Goal: Task Accomplishment & Management: Manage account settings

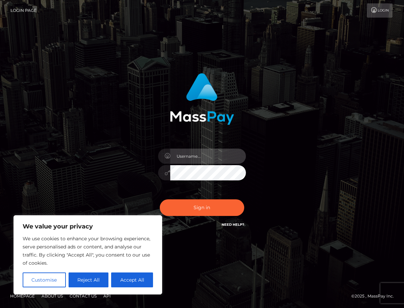
click at [193, 156] on input "text" at bounding box center [208, 155] width 76 height 15
type input "[EMAIL_ADDRESS][DOMAIN_NAME]"
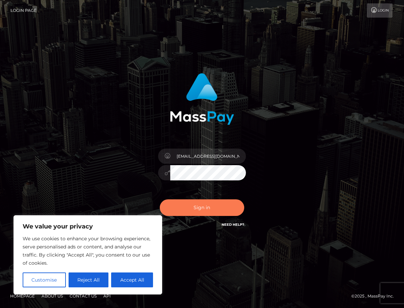
click at [217, 211] on button "Sign in" at bounding box center [202, 207] width 85 height 17
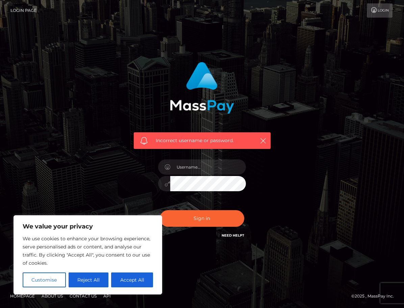
click at [389, 14] on link "Login" at bounding box center [380, 10] width 26 height 14
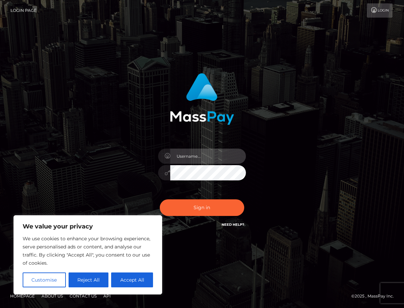
type input "[EMAIL_ADDRESS][DOMAIN_NAME]"
click at [198, 163] on input "[EMAIL_ADDRESS][DOMAIN_NAME]" at bounding box center [208, 155] width 76 height 15
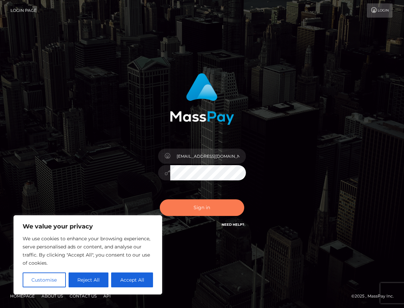
click at [189, 204] on button "Sign in" at bounding box center [202, 207] width 85 height 17
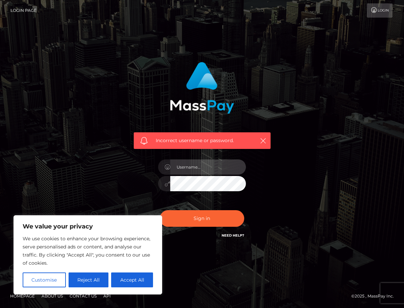
type input "[EMAIL_ADDRESS][DOMAIN_NAME]"
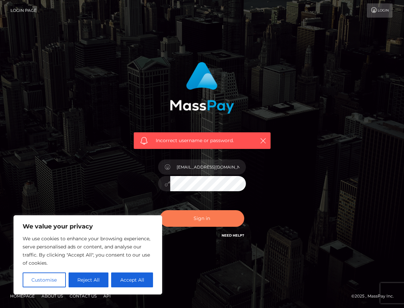
click at [188, 223] on button "Sign in" at bounding box center [202, 218] width 85 height 17
